Goal: Task Accomplishment & Management: Manage account settings

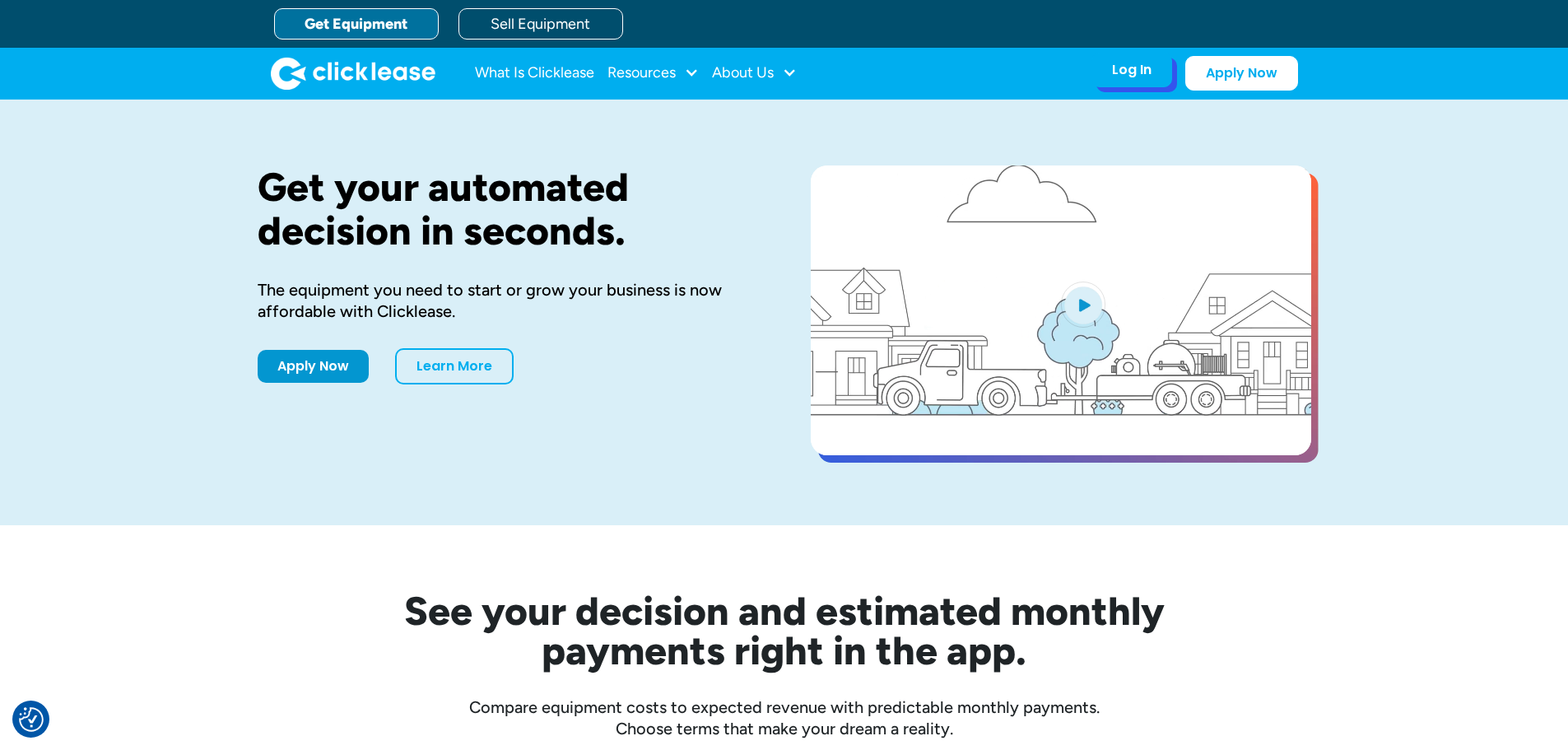
click at [1115, 87] on div "Log In Account login I use Clicklease to get my equipment Partner Portal I offe…" at bounding box center [1132, 70] width 81 height 34
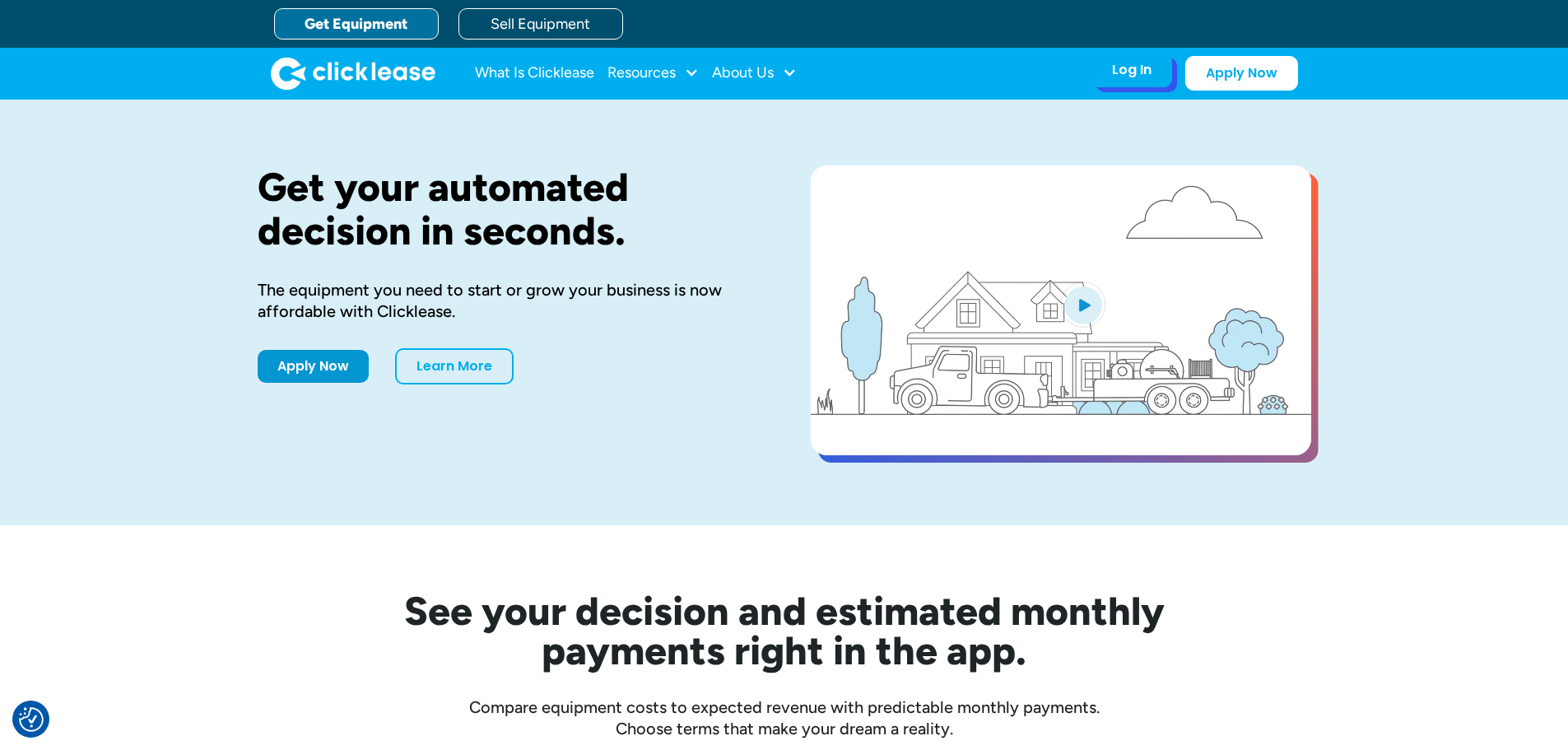
click at [1124, 64] on div "Log In" at bounding box center [1132, 70] width 39 height 17
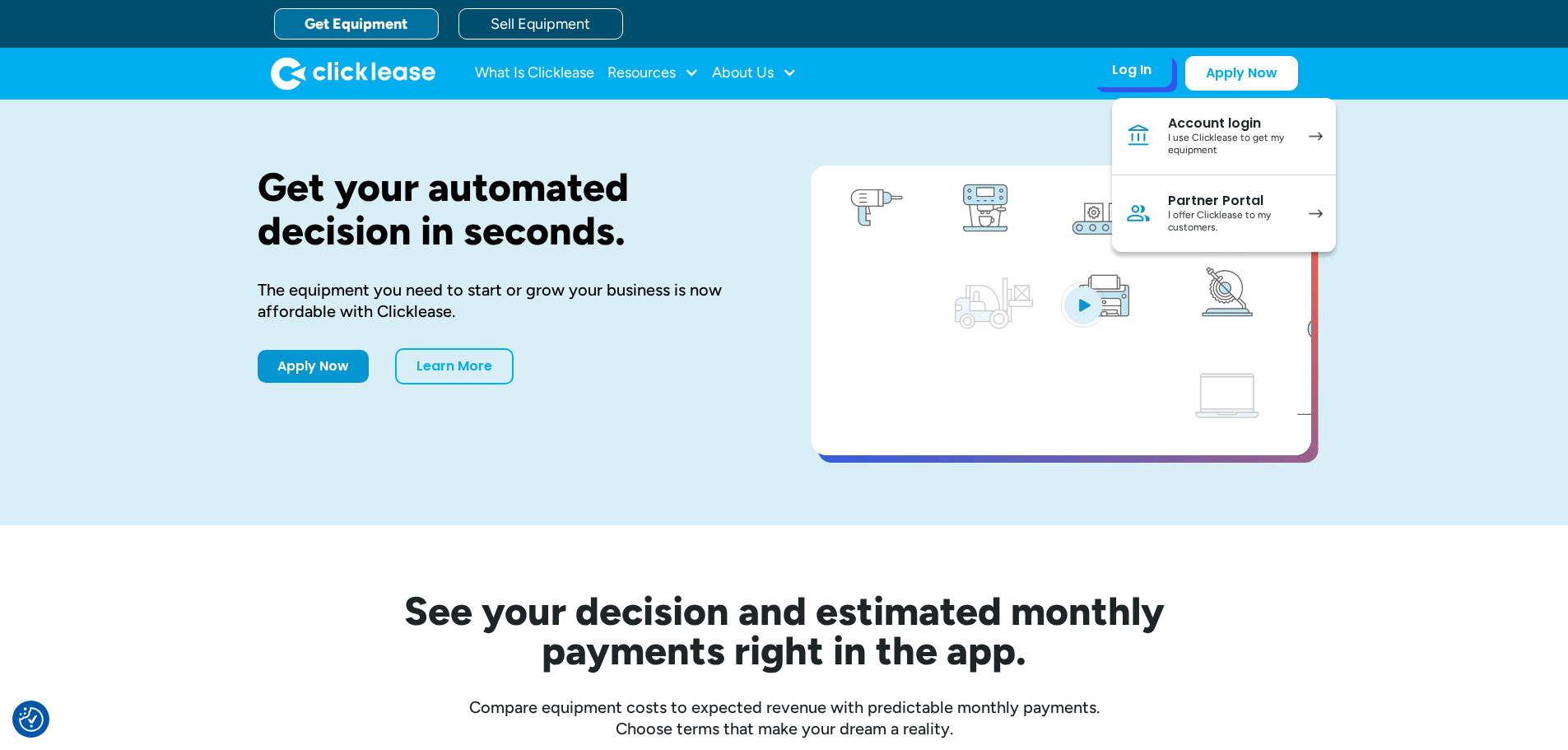
click at [1207, 142] on div "I use Clicklease to get my equipment" at bounding box center [1230, 144] width 125 height 26
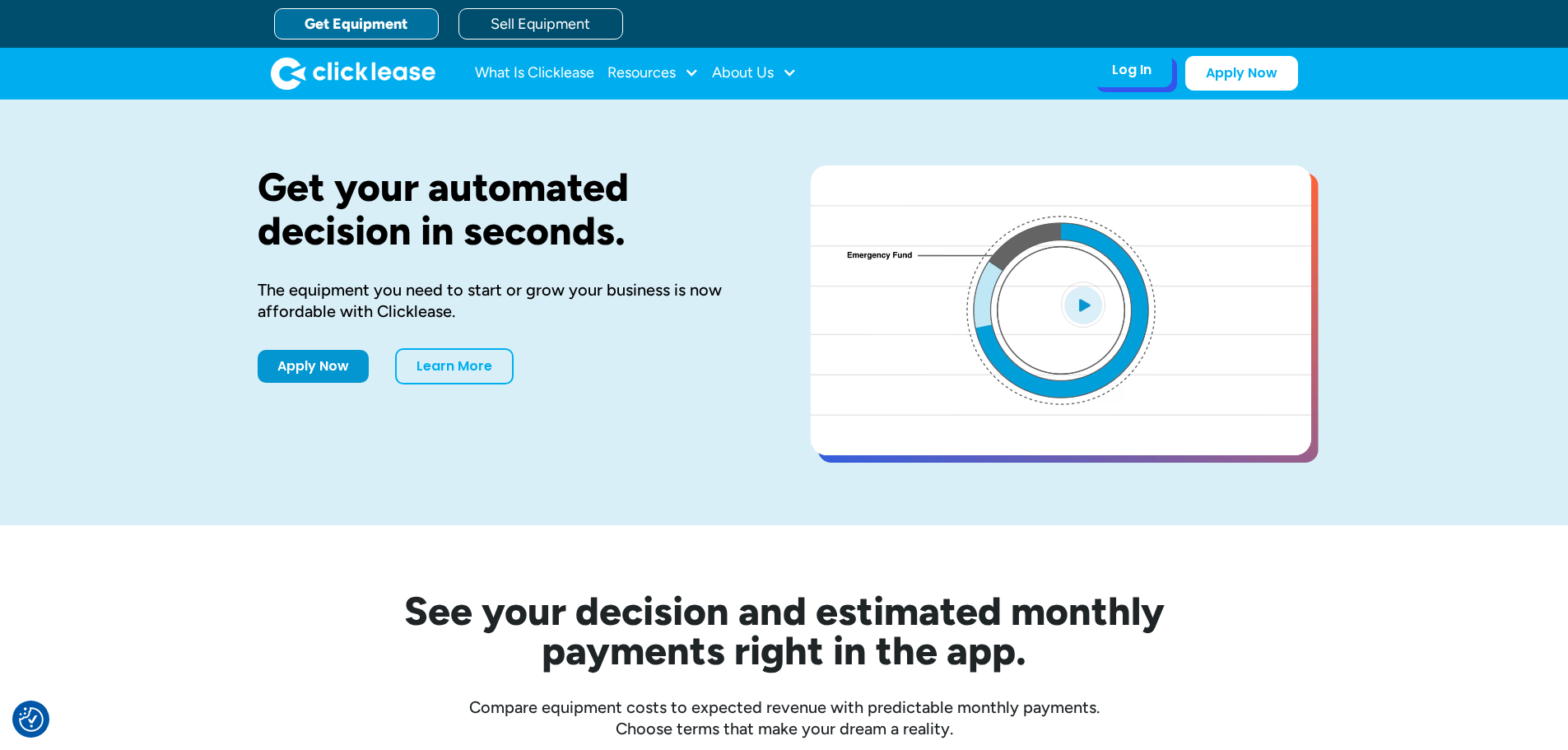
click at [1148, 74] on div "Log In" at bounding box center [1132, 70] width 39 height 17
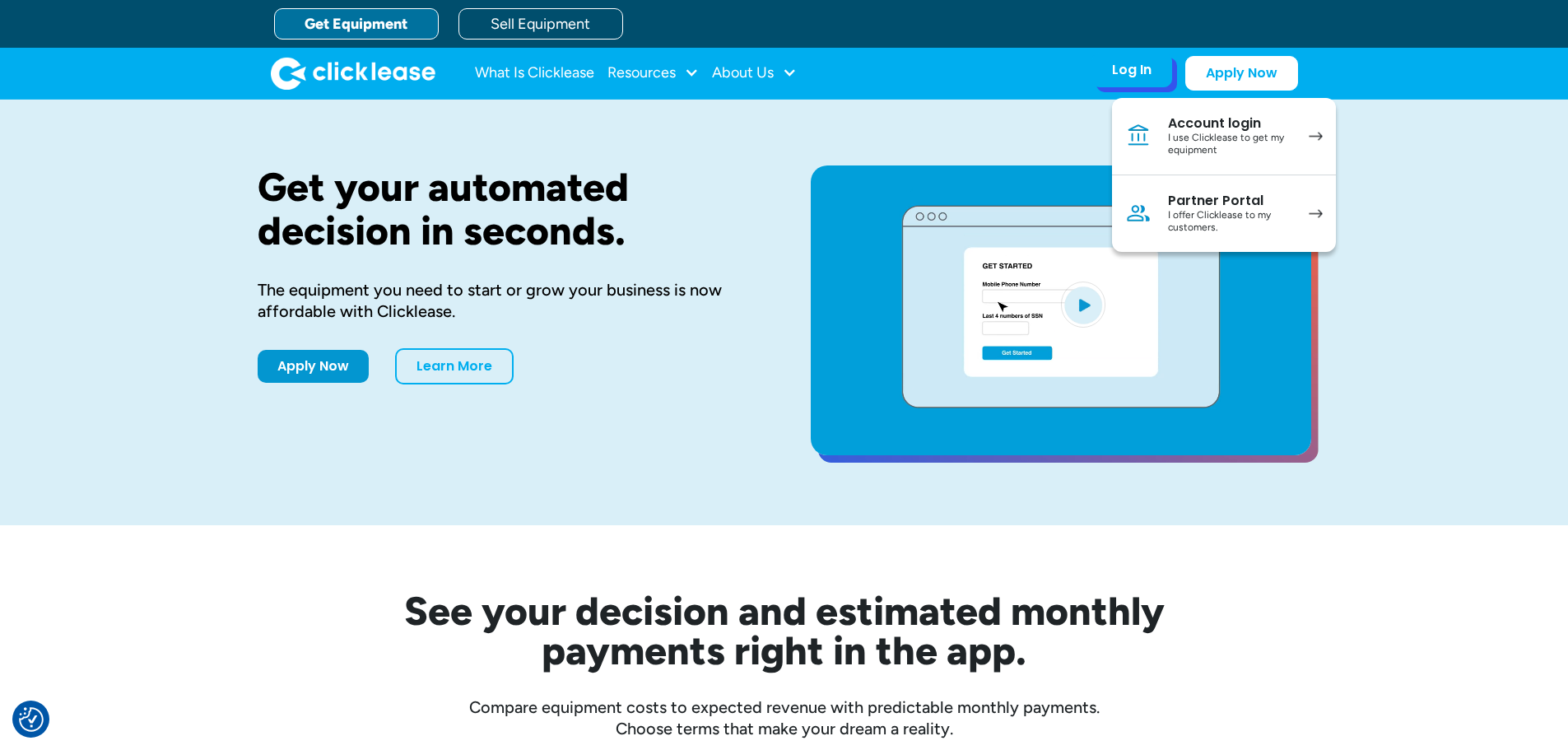
click at [1183, 211] on div "I offer Clicklease to my customers." at bounding box center [1230, 222] width 125 height 26
